Goal: Check status

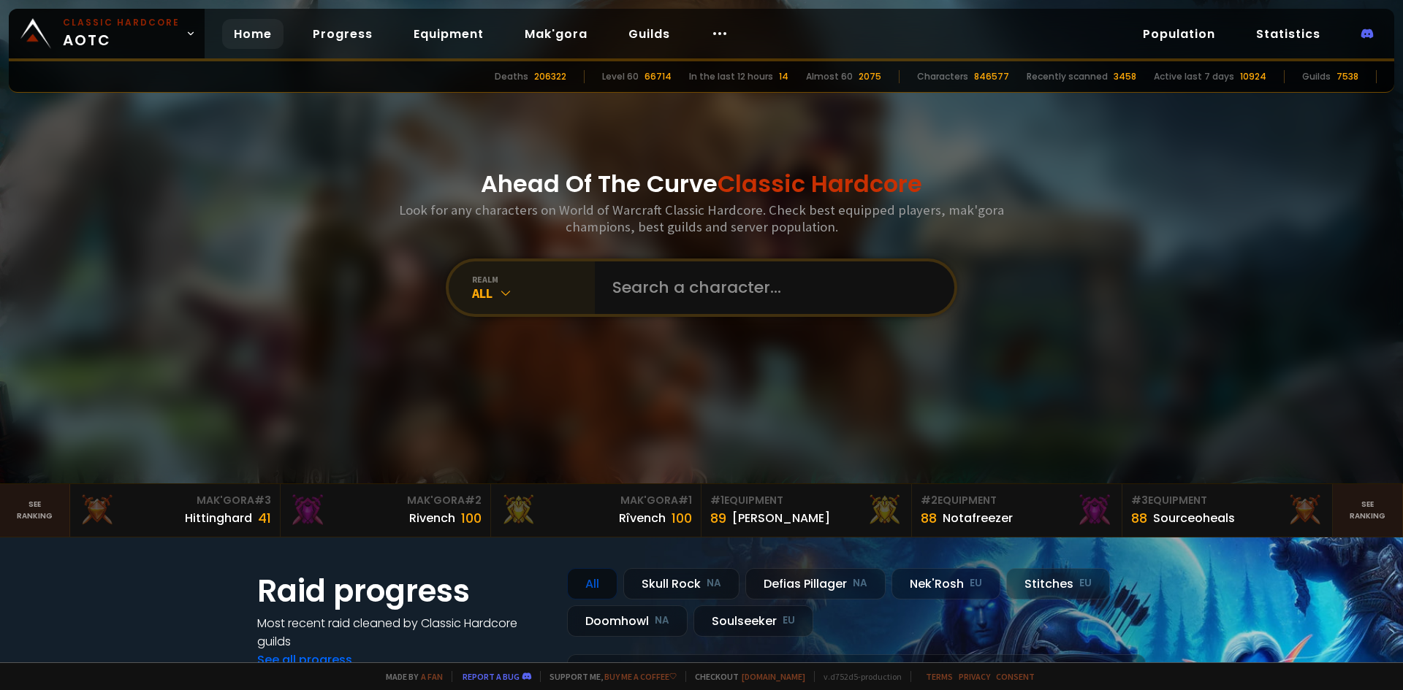
click at [511, 294] on div "All" at bounding box center [533, 293] width 123 height 17
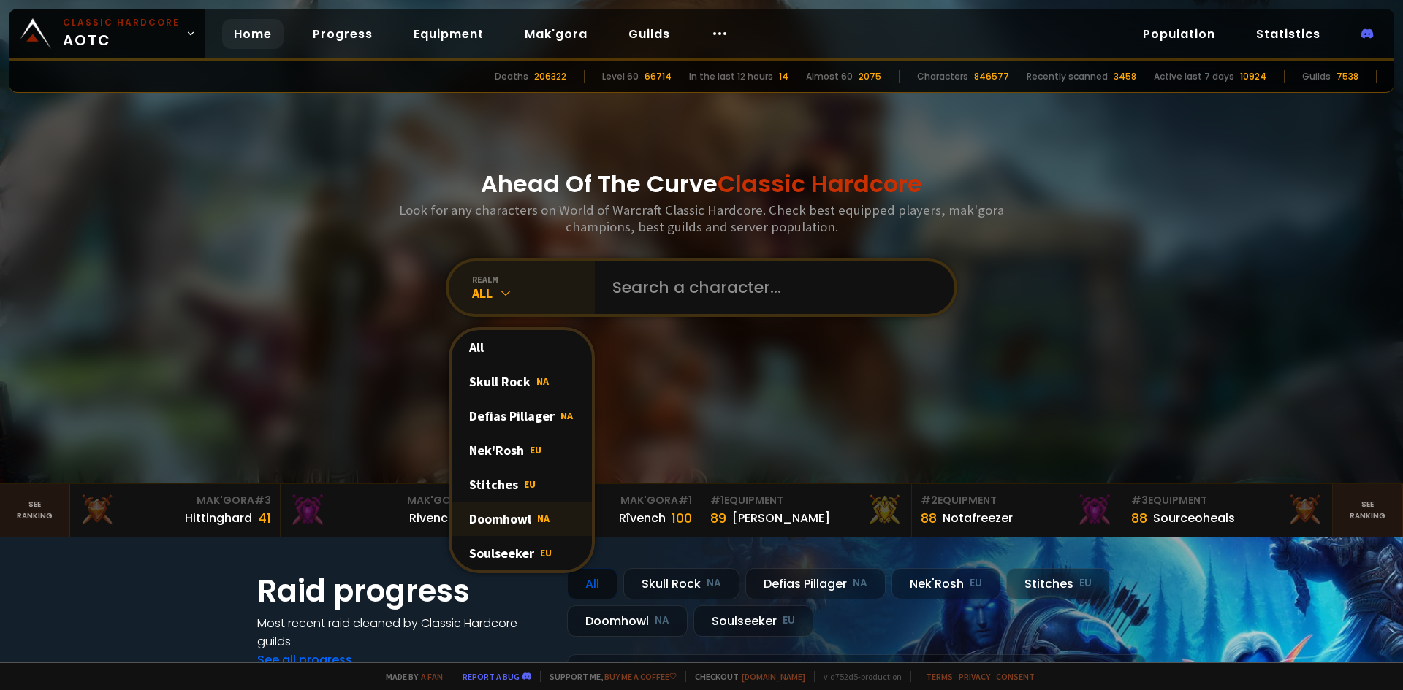
click at [508, 517] on div "Doomhowl NA" at bounding box center [522, 519] width 140 height 34
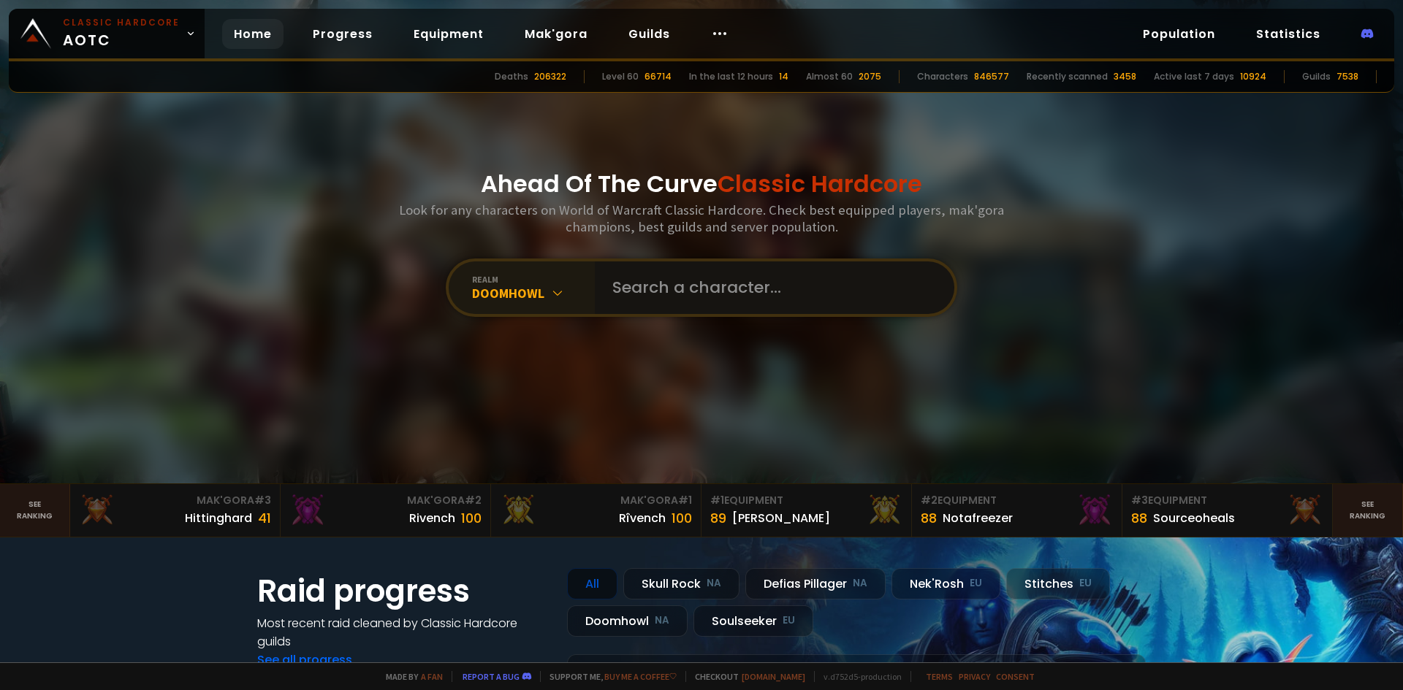
click at [648, 273] on input "text" at bounding box center [770, 288] width 333 height 53
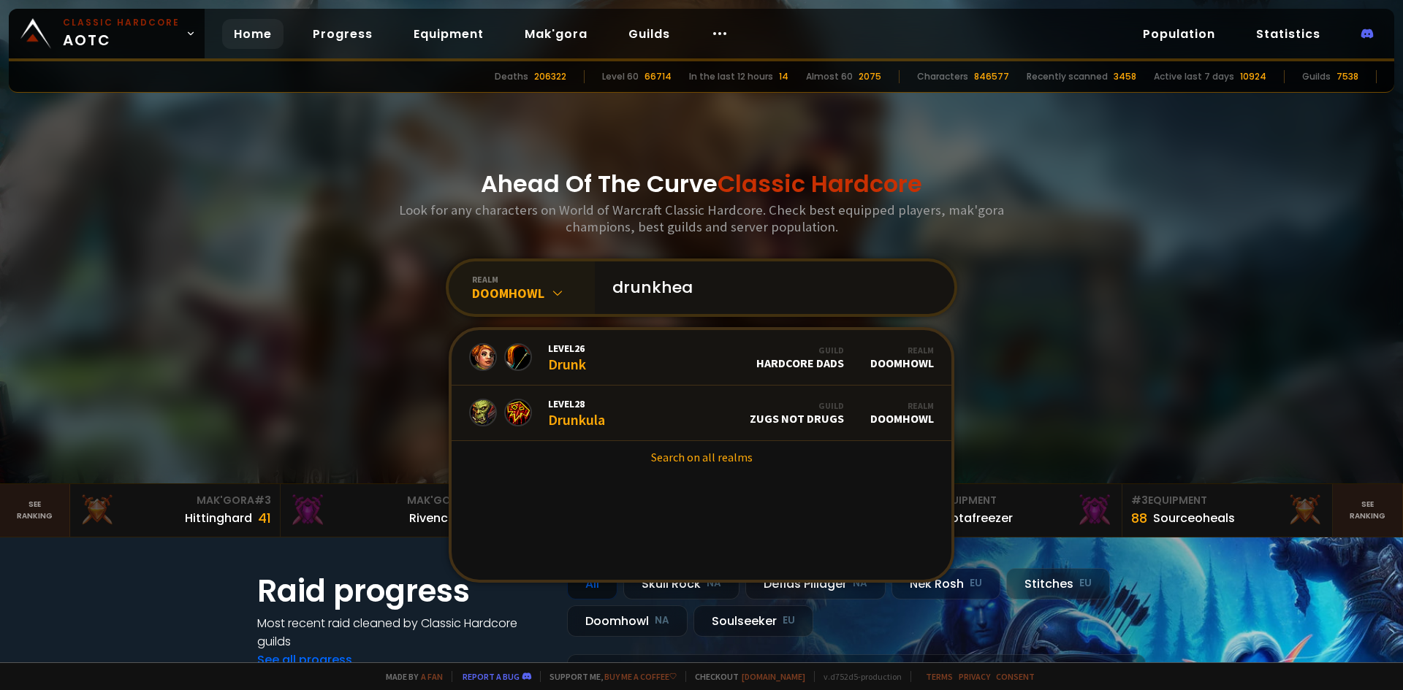
type input "drunkheal"
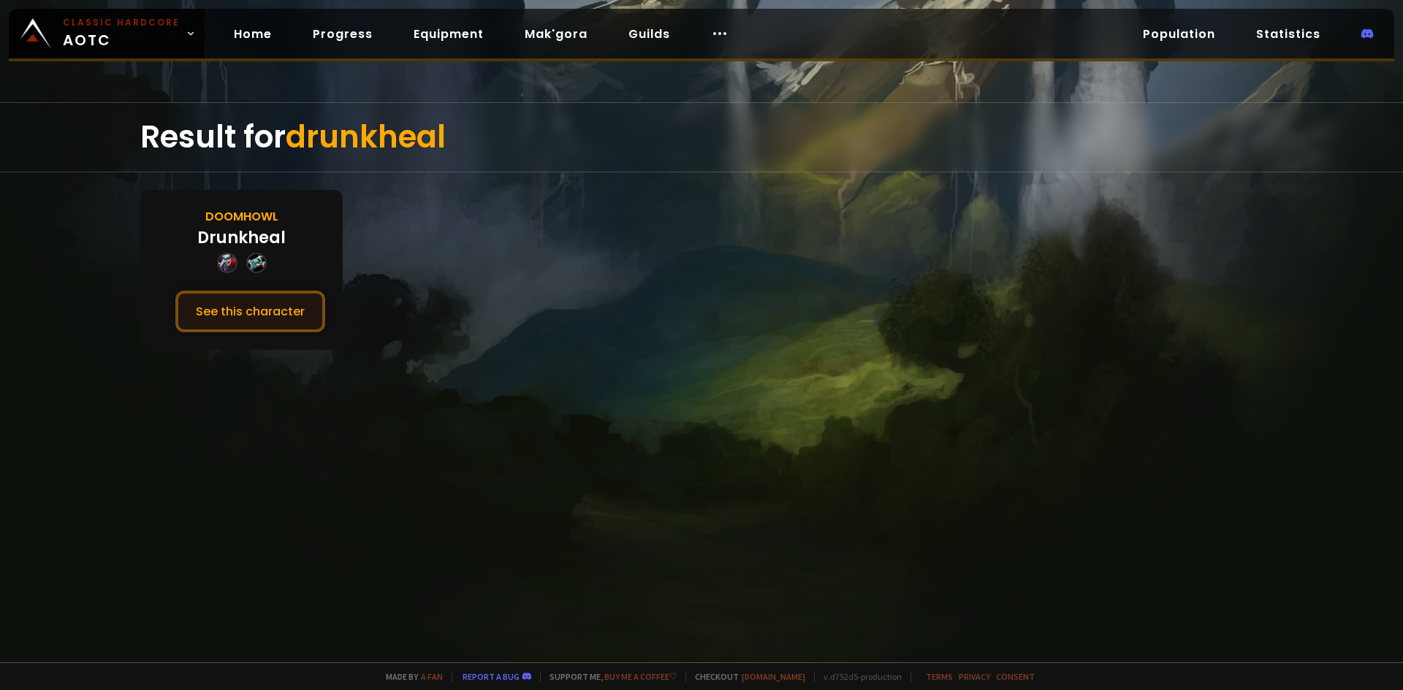
click at [241, 305] on button "See this character" at bounding box center [250, 312] width 150 height 42
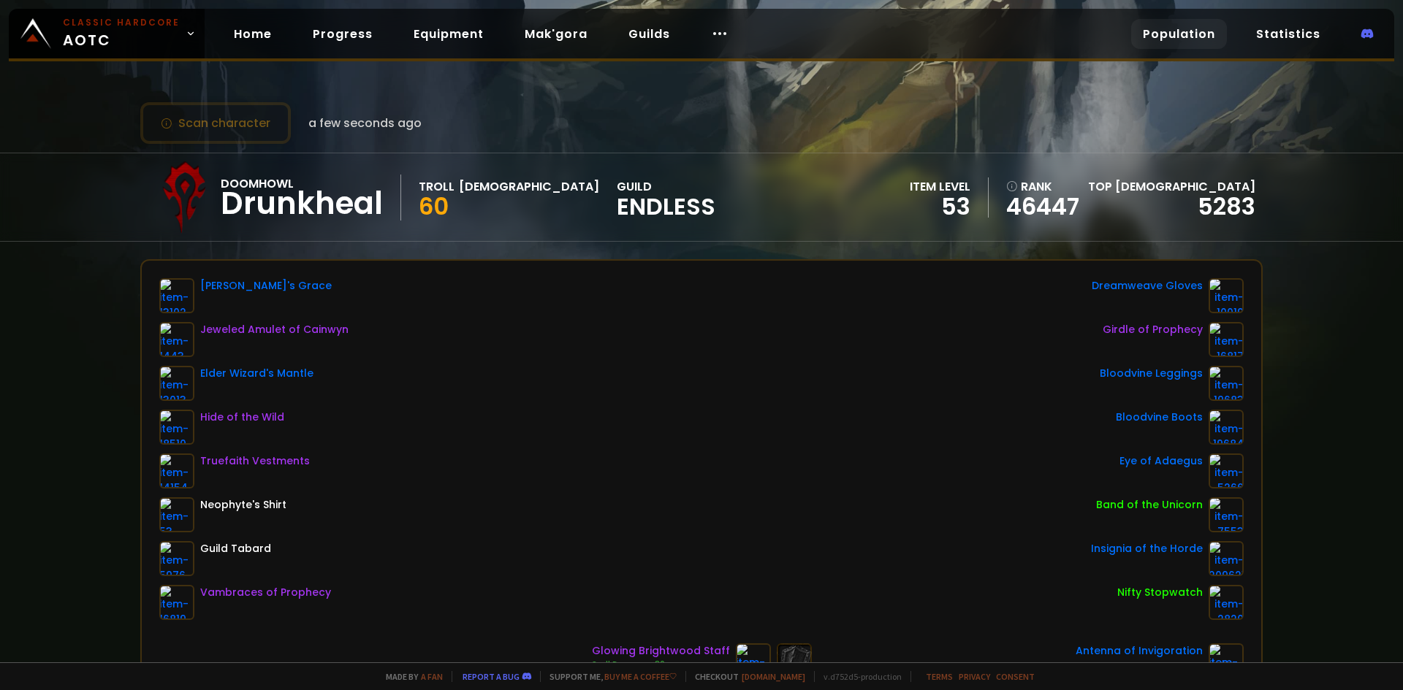
click at [1163, 23] on link "Population" at bounding box center [1179, 34] width 96 height 30
